Goal: Information Seeking & Learning: Understand process/instructions

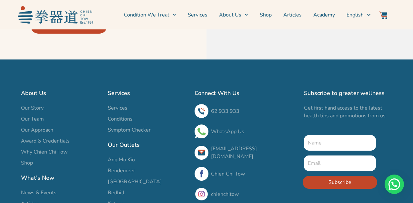
scroll to position [2297, 0]
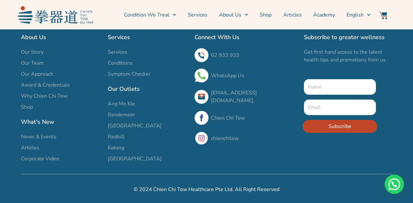
click at [235, 116] on link "Chien Chi Tow" at bounding box center [228, 117] width 34 height 7
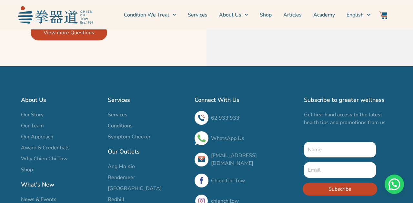
scroll to position [2231, 0]
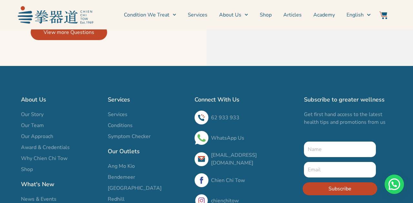
click at [233, 141] on link "WhatsApp Us" at bounding box center [227, 137] width 33 height 7
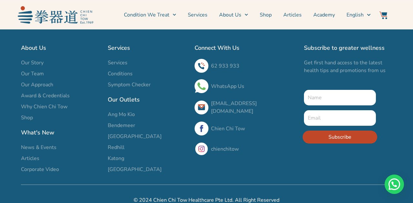
scroll to position [2291, 0]
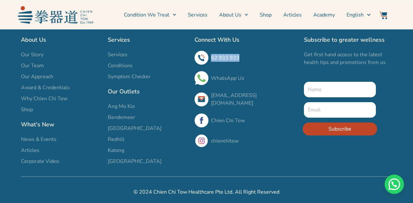
drag, startPoint x: 240, startPoint y: 62, endPoint x: 212, endPoint y: 62, distance: 27.7
click at [212, 62] on h3 "62 933 933" at bounding box center [254, 58] width 86 height 8
copy link "62 933 933"
click at [219, 121] on link "Chien Chi Tow" at bounding box center [228, 120] width 34 height 7
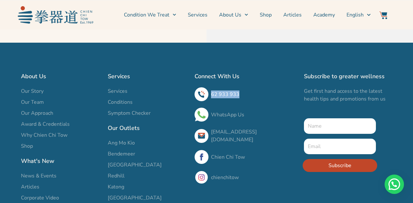
scroll to position [2241, 0]
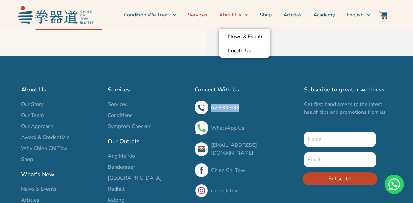
click at [196, 18] on link "Services" at bounding box center [198, 15] width 20 height 16
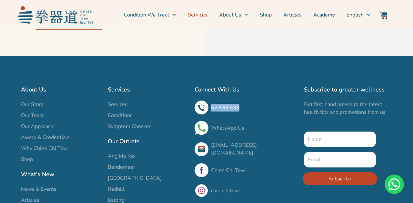
click at [203, 14] on link "Services" at bounding box center [198, 15] width 20 height 16
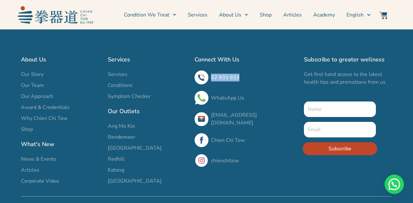
scroll to position [2297, 0]
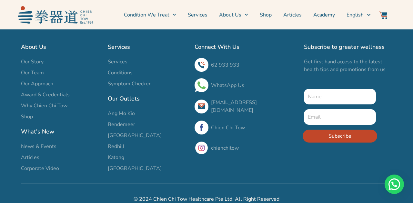
scroll to position [2251, 0]
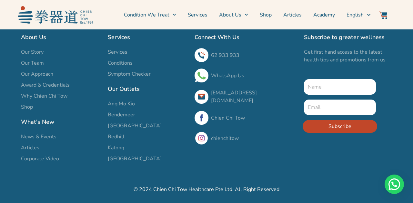
click at [192, 17] on link "Services" at bounding box center [198, 15] width 20 height 16
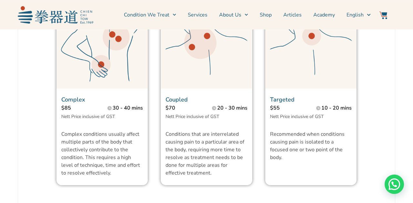
scroll to position [538, 0]
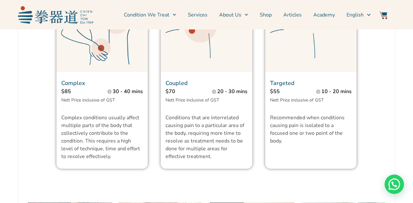
click at [294, 103] on p "Nett Price inclusive of GST" at bounding box center [311, 100] width 82 height 6
click at [286, 87] on p "Targeted" at bounding box center [311, 82] width 82 height 9
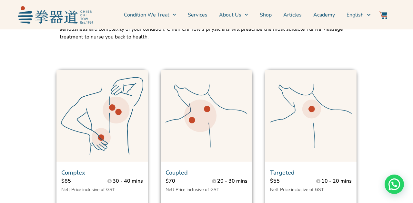
click at [301, 112] on img at bounding box center [310, 115] width 91 height 91
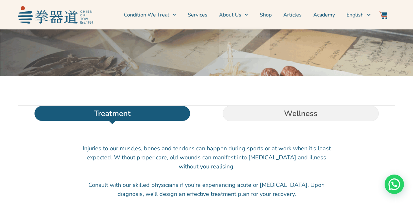
scroll to position [151, 0]
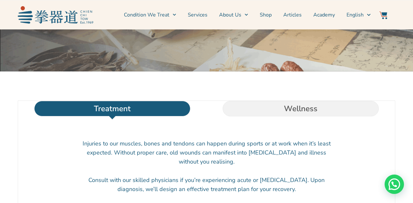
click at [167, 116] on li "Treatment" at bounding box center [112, 108] width 188 height 15
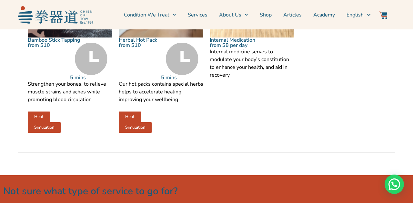
scroll to position [928, 0]
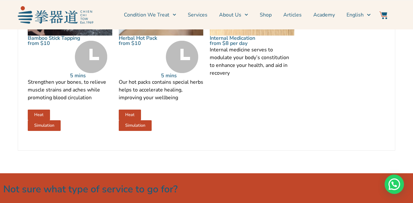
click at [203, 18] on link "Services" at bounding box center [198, 15] width 20 height 16
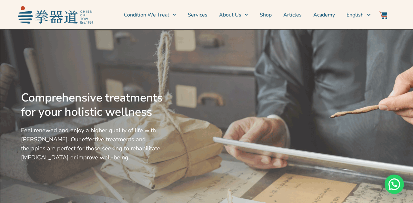
click at [196, 18] on link "Services" at bounding box center [198, 15] width 20 height 16
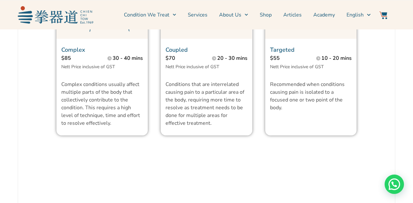
scroll to position [566, 0]
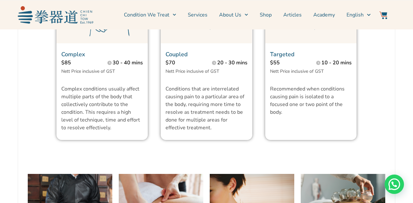
click at [174, 59] on p "Coupled" at bounding box center [206, 54] width 82 height 9
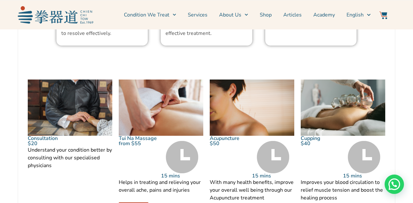
scroll to position [673, 0]
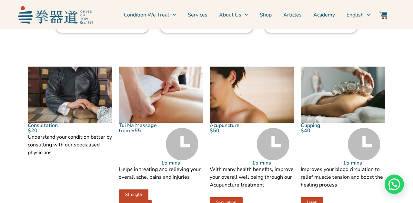
click at [184, 146] on img at bounding box center [182, 144] width 33 height 32
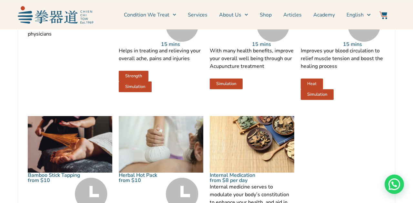
scroll to position [896, 0]
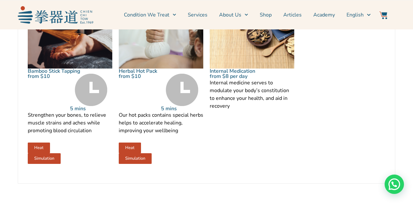
click at [185, 106] on img at bounding box center [182, 90] width 33 height 32
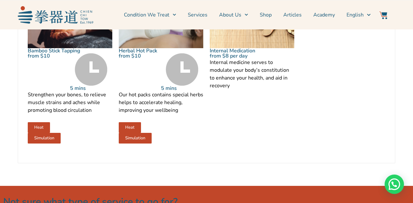
scroll to position [920, 0]
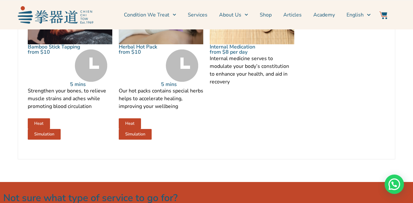
click at [129, 125] on span "Heat" at bounding box center [129, 123] width 9 height 4
click at [135, 136] on span "Simulation" at bounding box center [135, 134] width 20 height 4
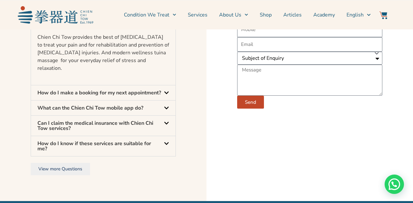
scroll to position [2042, 0]
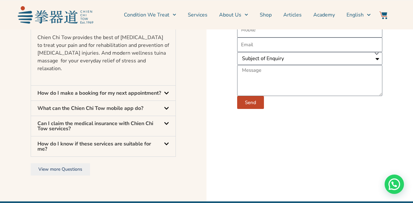
click at [136, 100] on div "How do I make a booking for my next appointment?" at bounding box center [103, 92] width 144 height 15
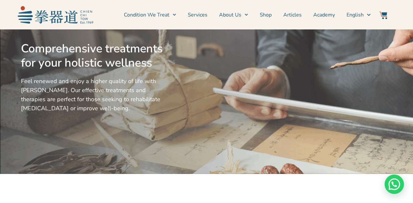
scroll to position [33, 0]
